Goal: Task Accomplishment & Management: Manage account settings

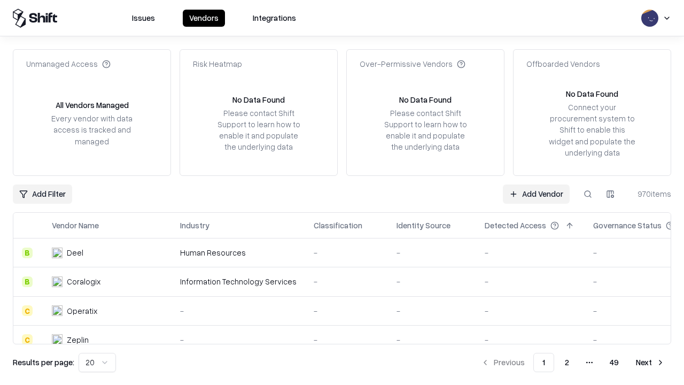
click at [536, 193] on link "Add Vendor" at bounding box center [536, 193] width 67 height 19
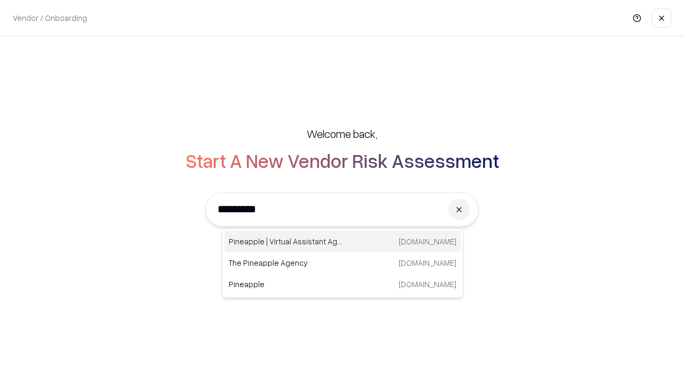
click at [343, 242] on div "Pineapple | Virtual Assistant Agency [DOMAIN_NAME]" at bounding box center [342, 241] width 236 height 21
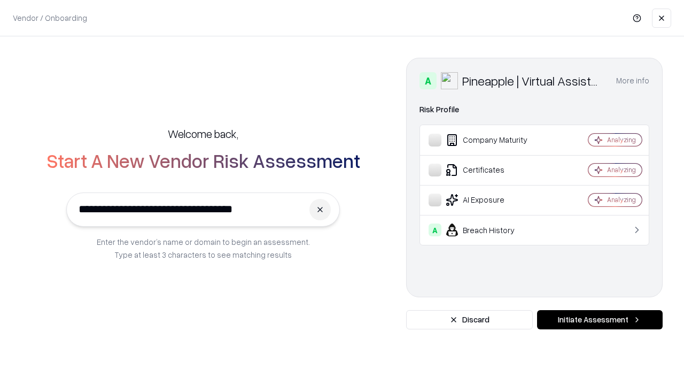
type input "**********"
click at [600, 320] on button "Initiate Assessment" at bounding box center [600, 319] width 126 height 19
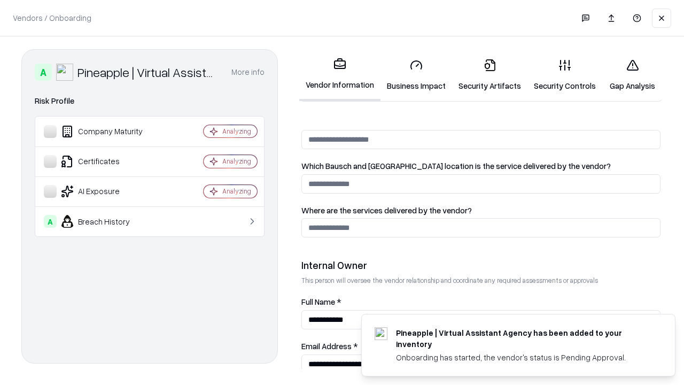
scroll to position [554, 0]
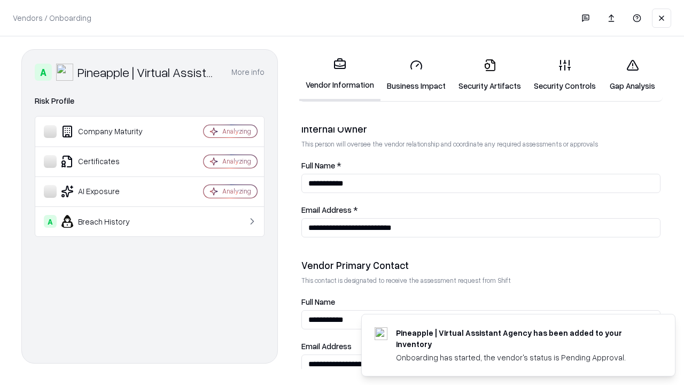
click at [416, 75] on link "Business Impact" at bounding box center [416, 75] width 72 height 50
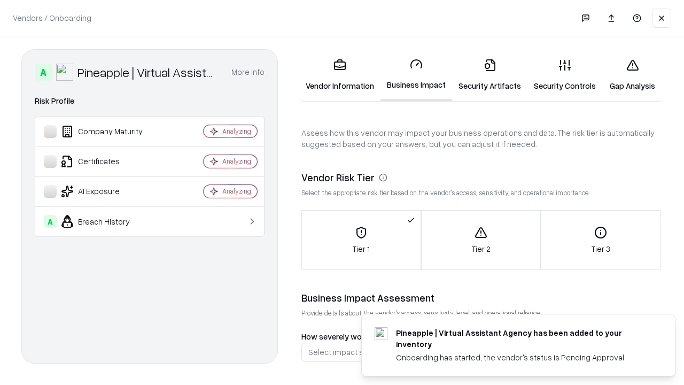
click at [489, 75] on link "Security Artifacts" at bounding box center [489, 75] width 75 height 50
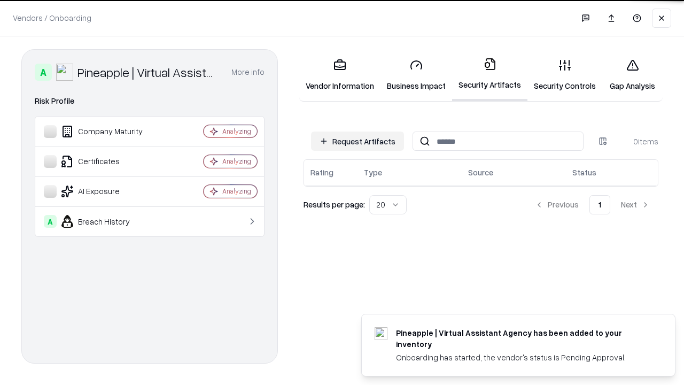
click at [357, 141] on button "Request Artifacts" at bounding box center [357, 140] width 93 height 19
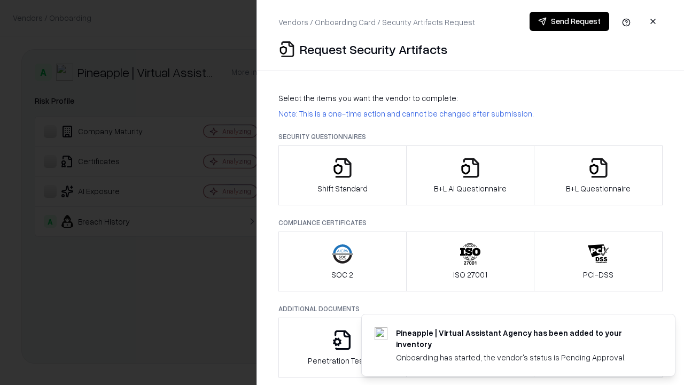
click at [342, 175] on icon "button" at bounding box center [342, 167] width 21 height 21
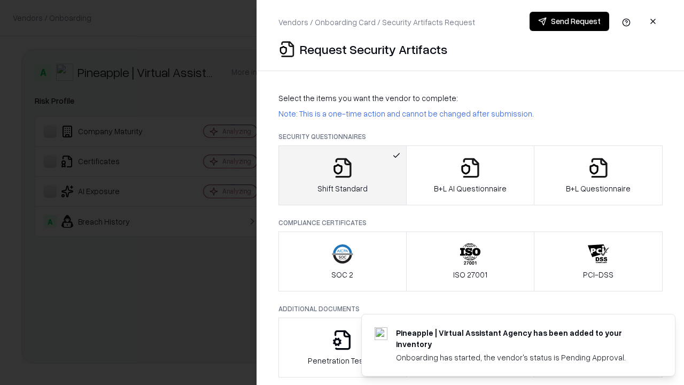
click at [569, 21] on button "Send Request" at bounding box center [570, 21] width 80 height 19
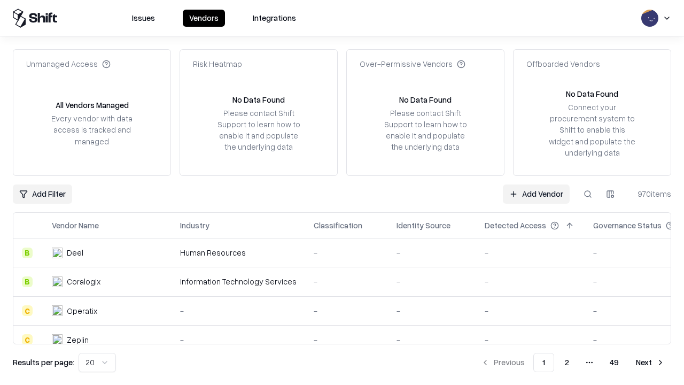
click at [588, 193] on button at bounding box center [587, 193] width 19 height 19
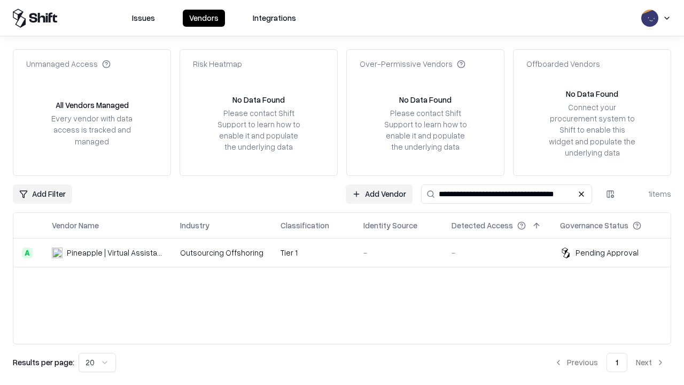
type input "**********"
click at [348, 252] on td "Tier 1" at bounding box center [313, 252] width 83 height 29
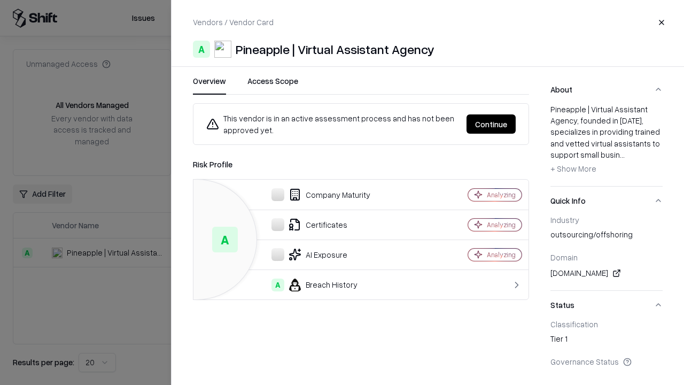
click at [491, 124] on button "Continue" at bounding box center [490, 123] width 49 height 19
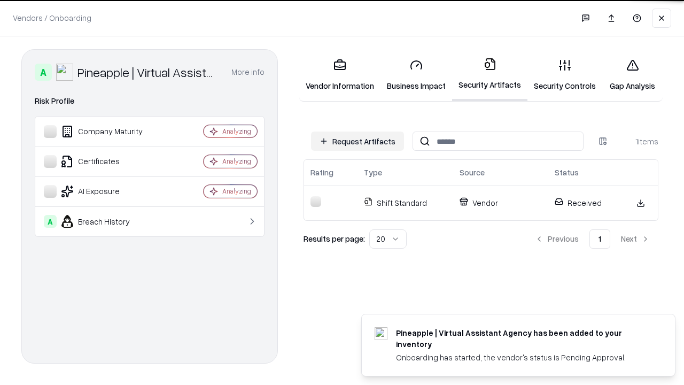
click at [565, 75] on link "Security Controls" at bounding box center [564, 75] width 75 height 50
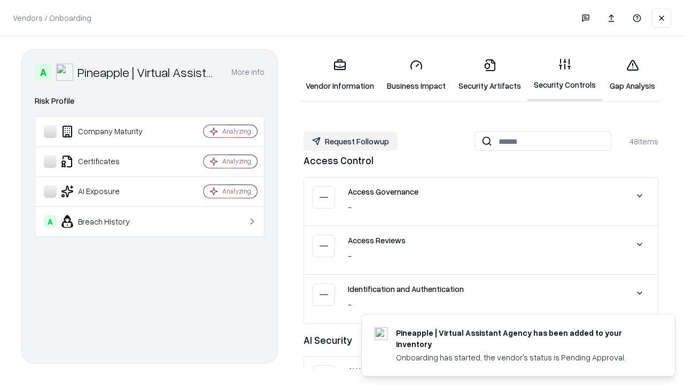
click at [351, 141] on button "Request Followup" at bounding box center [351, 140] width 94 height 19
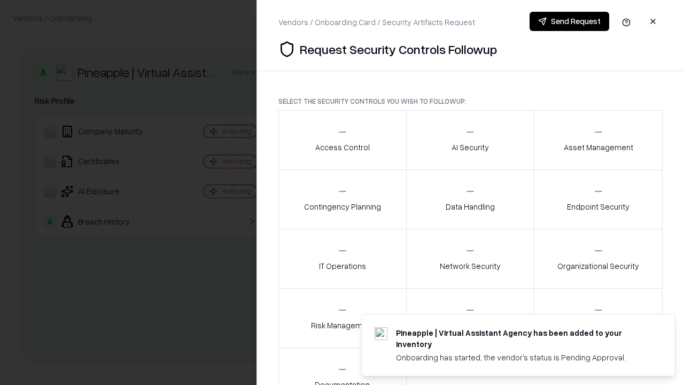
click at [342, 140] on div "Access Control" at bounding box center [342, 140] width 55 height 26
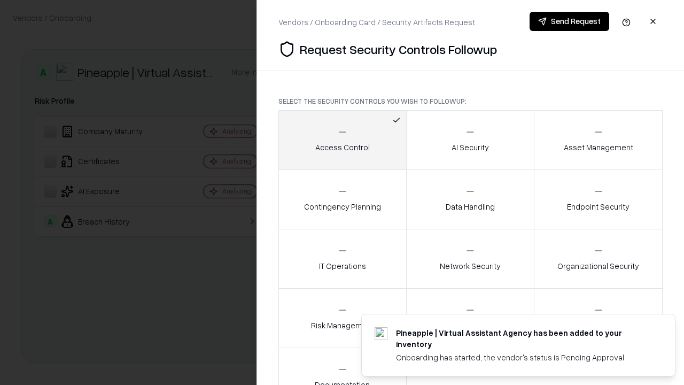
click at [569, 21] on button "Send Request" at bounding box center [570, 21] width 80 height 19
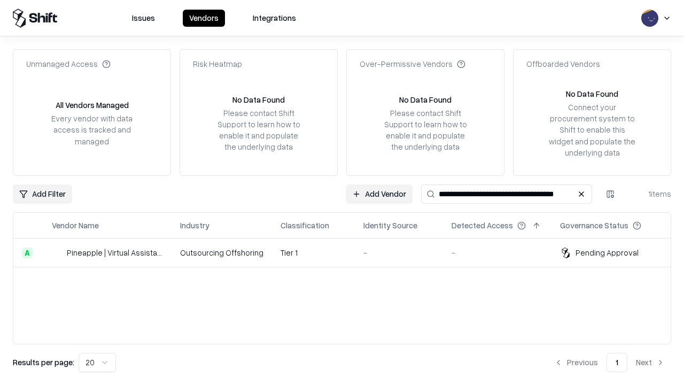
type input "**********"
click at [348, 252] on td "Tier 1" at bounding box center [313, 252] width 83 height 29
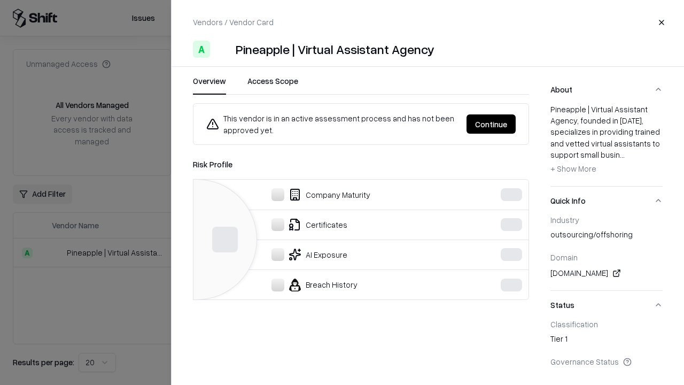
click at [491, 124] on button "Continue" at bounding box center [490, 123] width 49 height 19
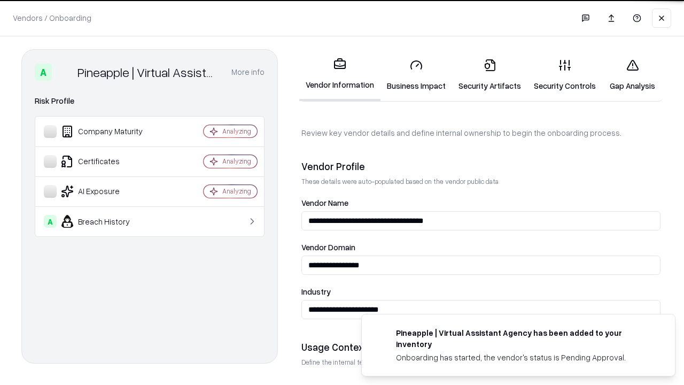
click at [632, 75] on link "Gap Analysis" at bounding box center [632, 75] width 60 height 50
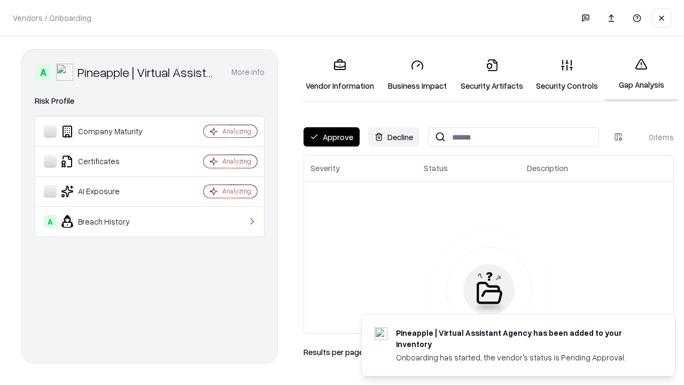
click at [331, 137] on button "Approve" at bounding box center [332, 136] width 56 height 19
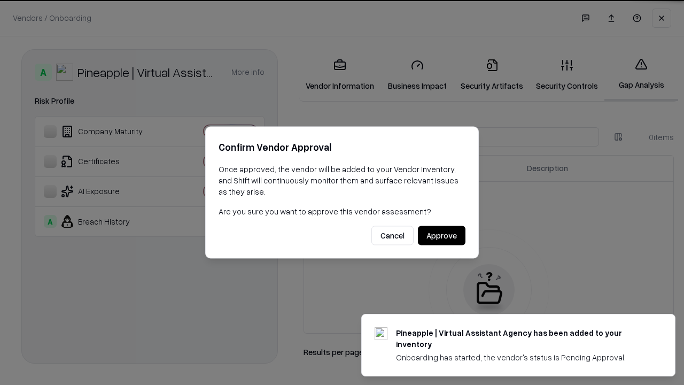
click at [441, 235] on button "Approve" at bounding box center [442, 235] width 48 height 19
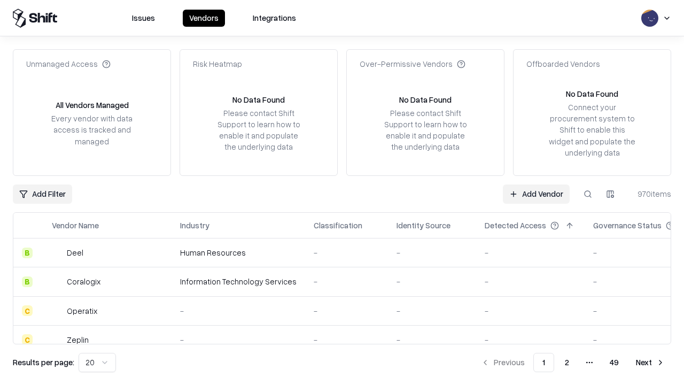
type input "**********"
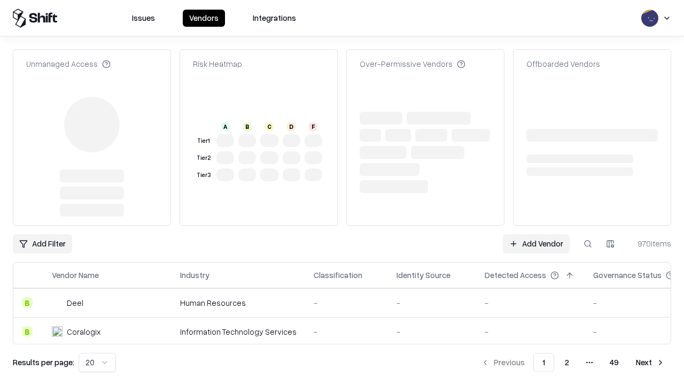
click at [536, 234] on link "Add Vendor" at bounding box center [536, 243] width 67 height 19
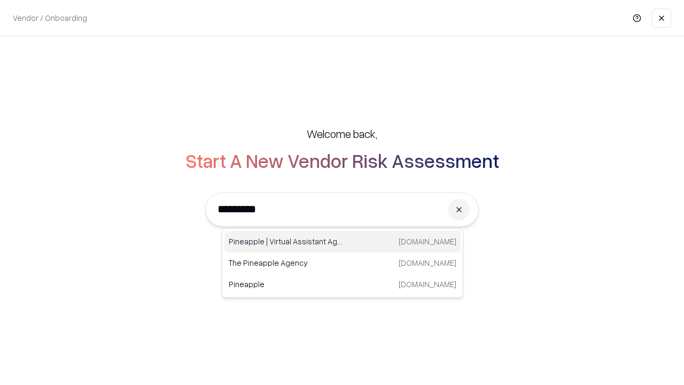
click at [343, 242] on div "Pineapple | Virtual Assistant Agency trypineapple.com" at bounding box center [342, 241] width 236 height 21
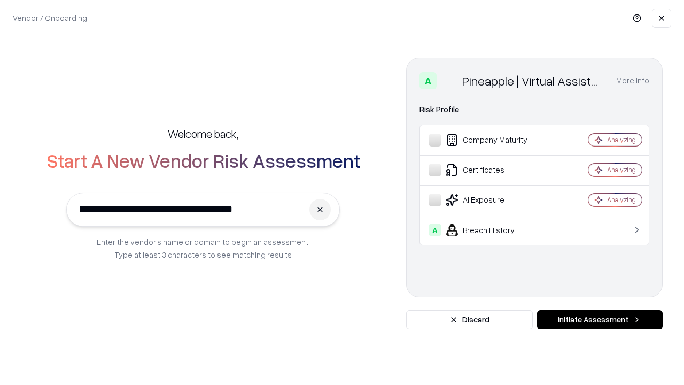
type input "**********"
click at [600, 320] on button "Initiate Assessment" at bounding box center [600, 319] width 126 height 19
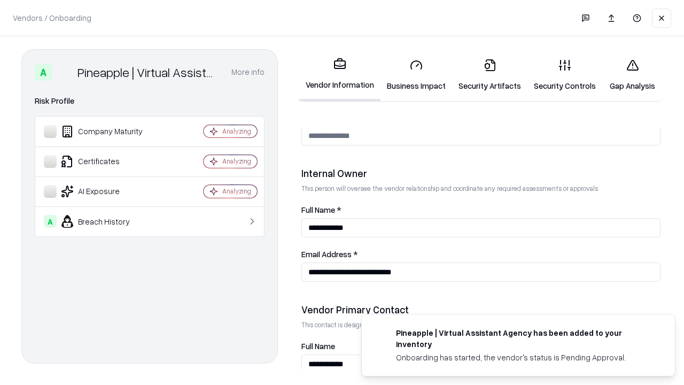
scroll to position [554, 0]
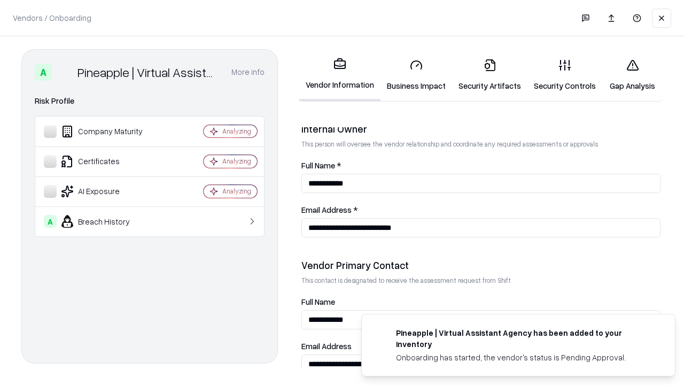
click at [632, 75] on link "Gap Analysis" at bounding box center [632, 75] width 60 height 50
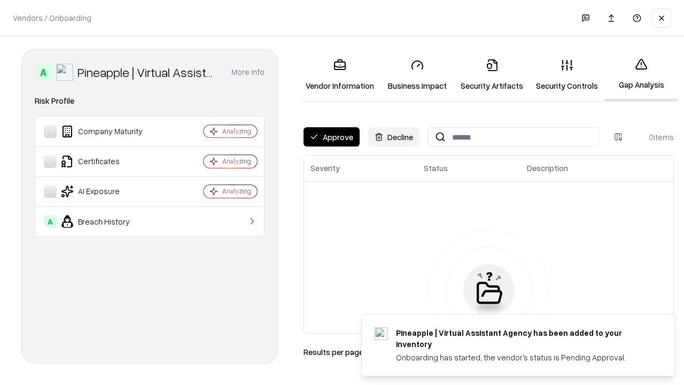
click at [331, 137] on button "Approve" at bounding box center [332, 136] width 56 height 19
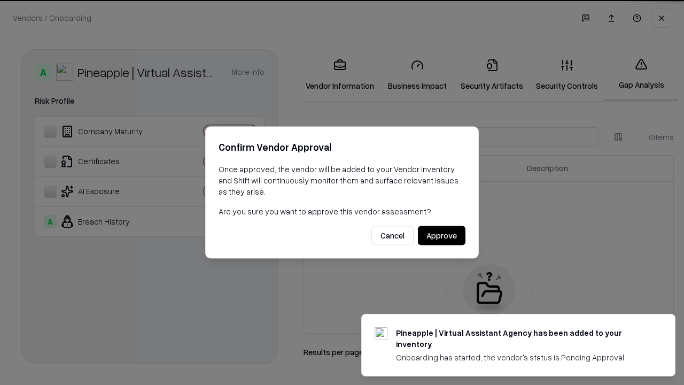
click at [441, 235] on button "Approve" at bounding box center [442, 235] width 48 height 19
